Goal: Obtain resource: Obtain resource

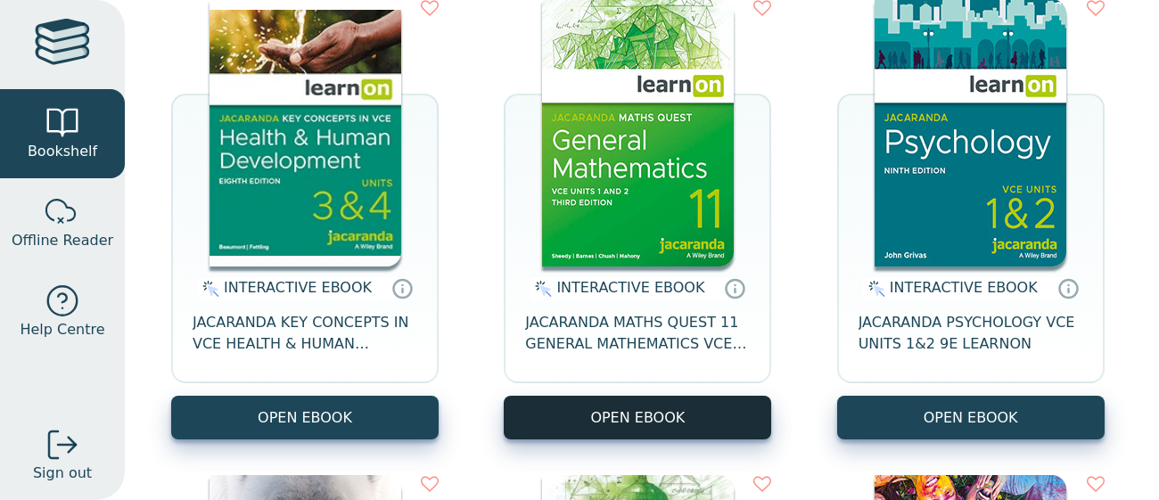
scroll to position [349, 0]
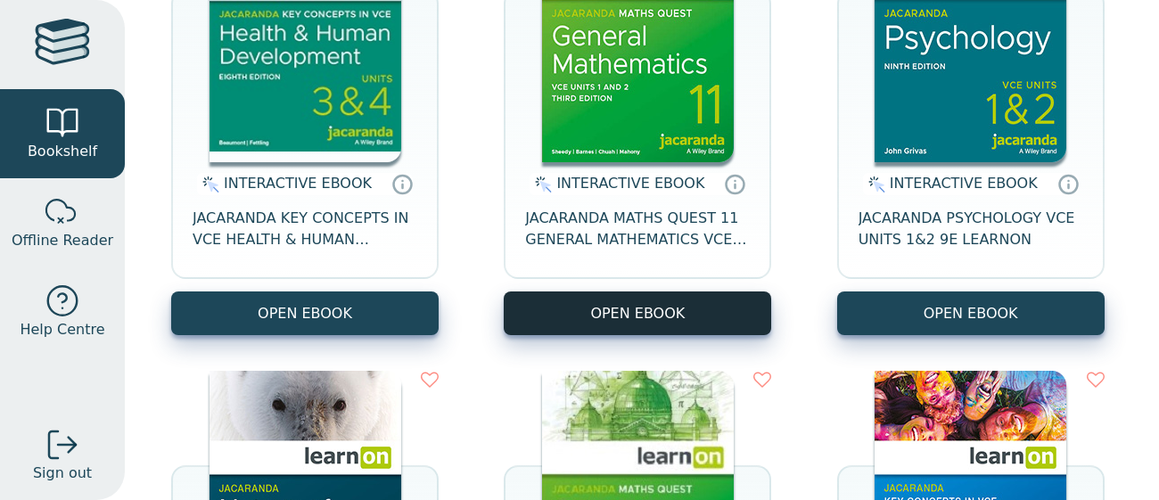
click at [679, 326] on button "OPEN EBOOK" at bounding box center [637, 313] width 267 height 44
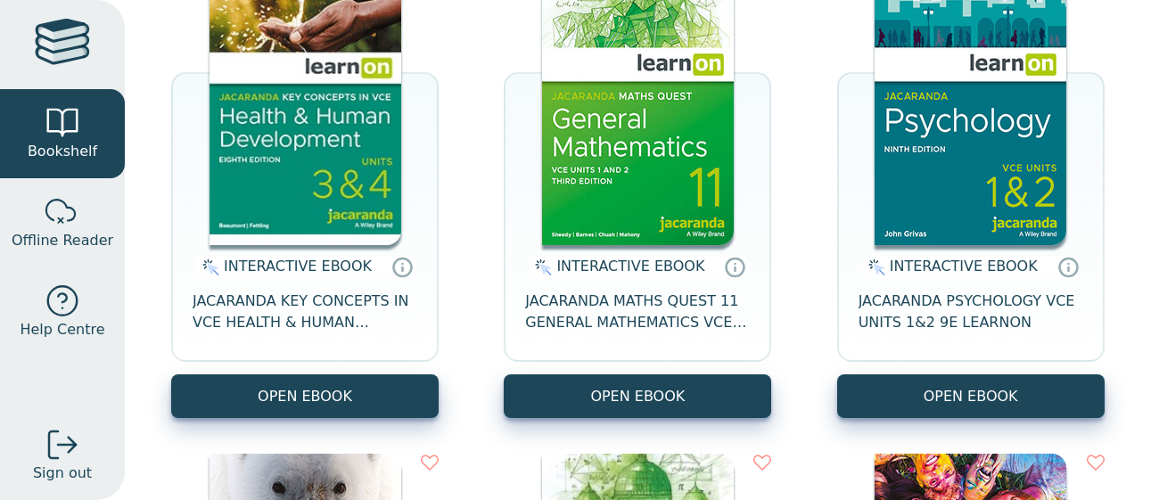
scroll to position [280, 0]
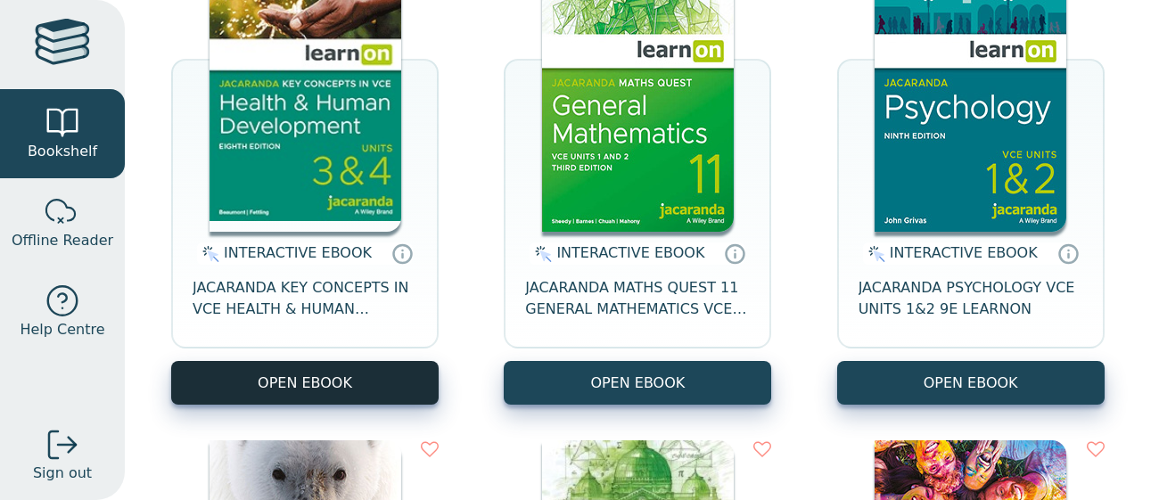
click at [358, 386] on button "OPEN EBOOK" at bounding box center [304, 383] width 267 height 44
